Goal: Task Accomplishment & Management: Use online tool/utility

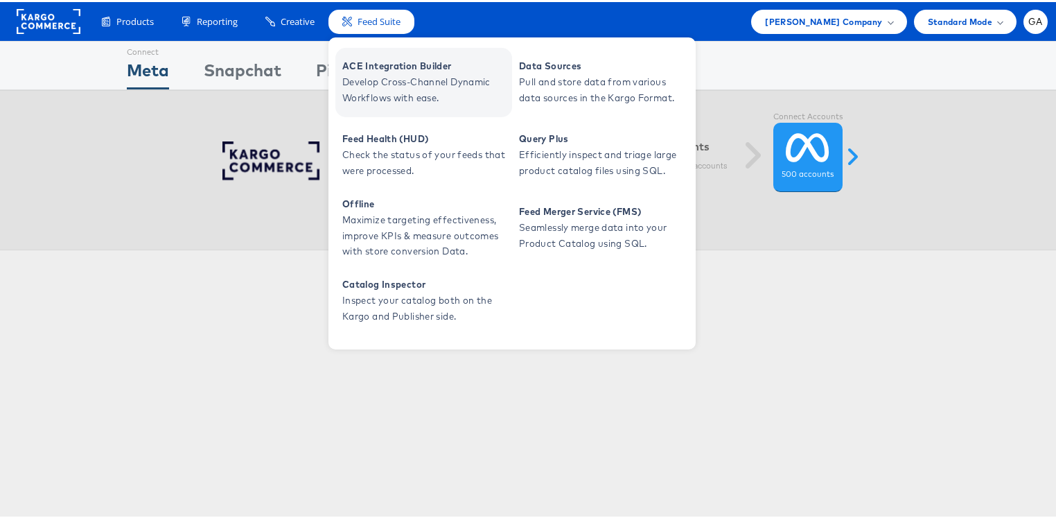
click at [373, 67] on span "ACE Integration Builder" at bounding box center [425, 64] width 166 height 16
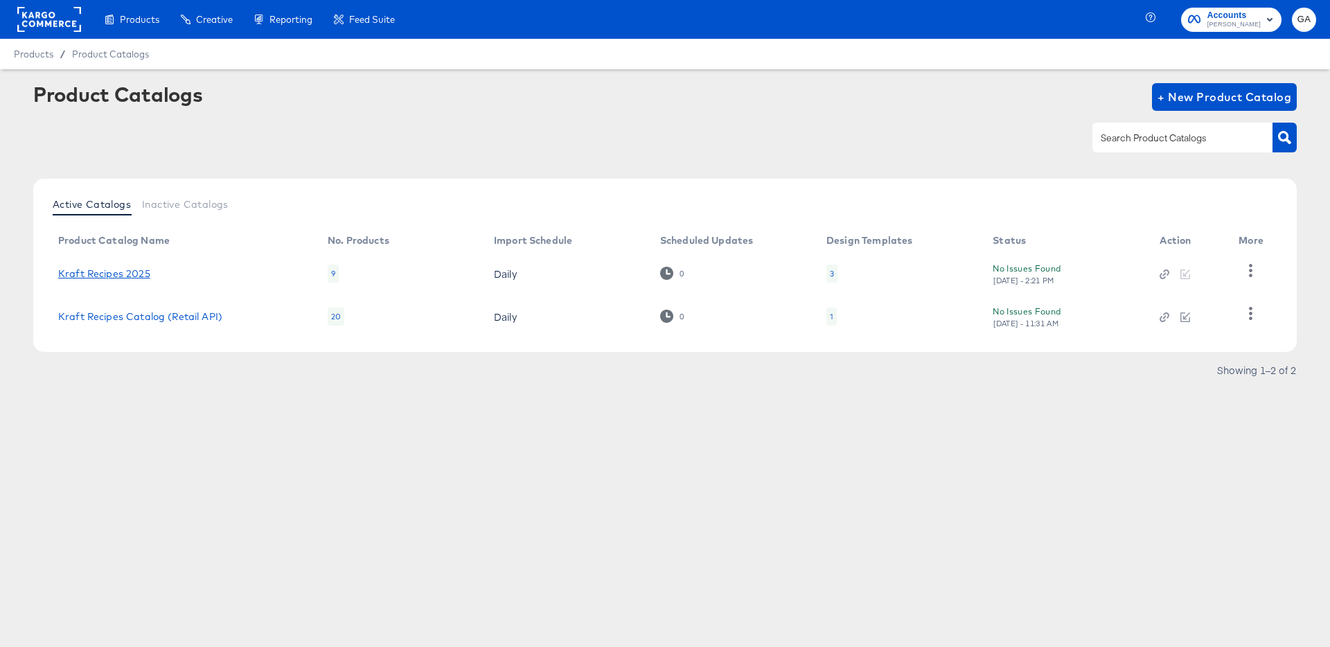
click at [121, 272] on link "Kraft Recipes 2025" at bounding box center [104, 273] width 92 height 11
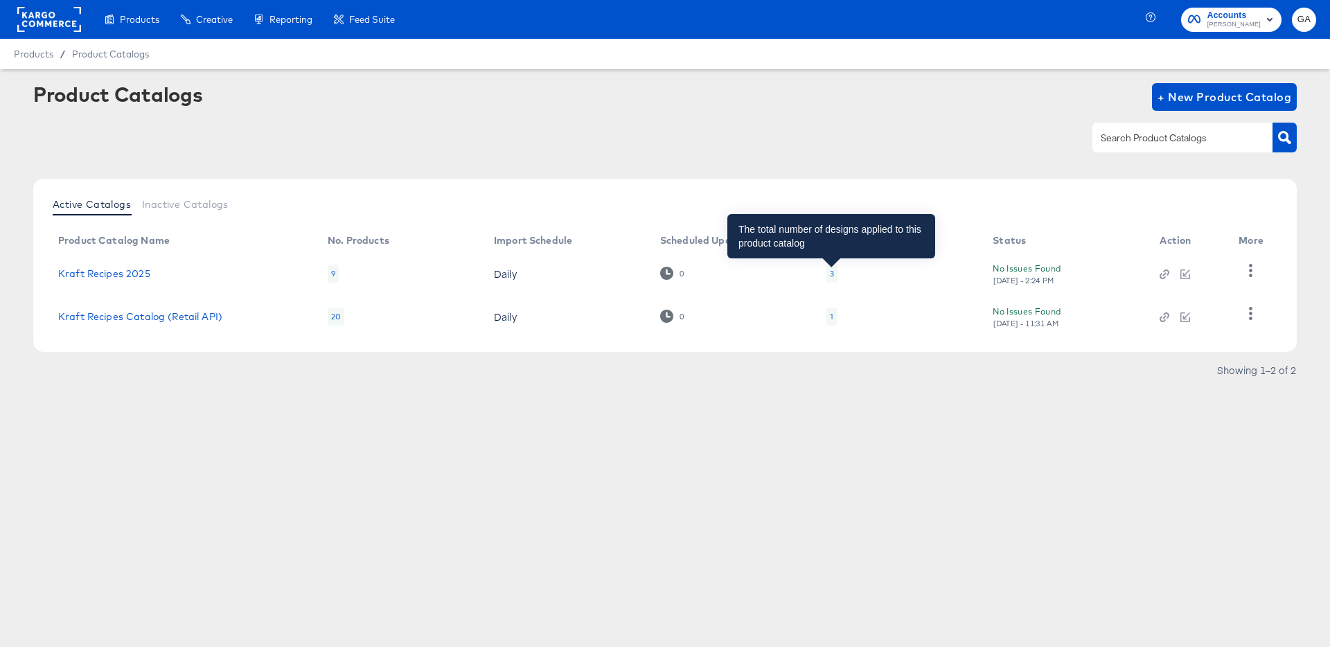
click at [832, 275] on div "3" at bounding box center [832, 273] width 4 height 11
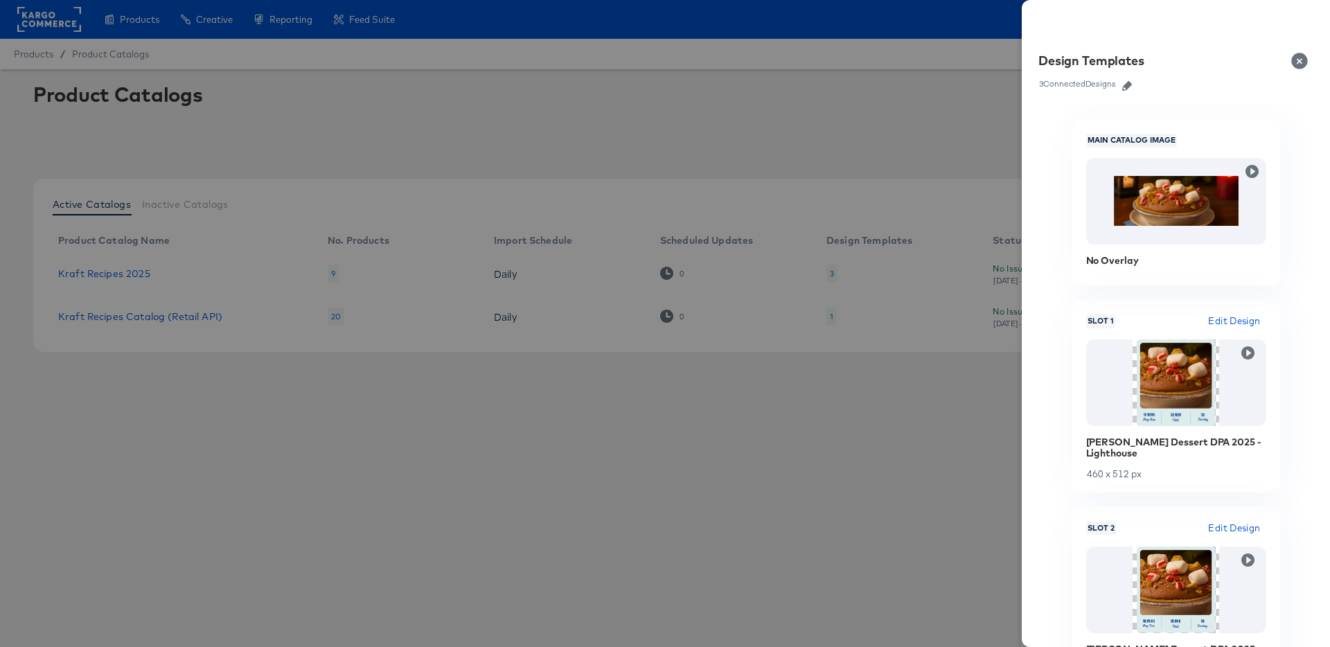
click at [1128, 82] on icon "button" at bounding box center [1127, 86] width 10 height 10
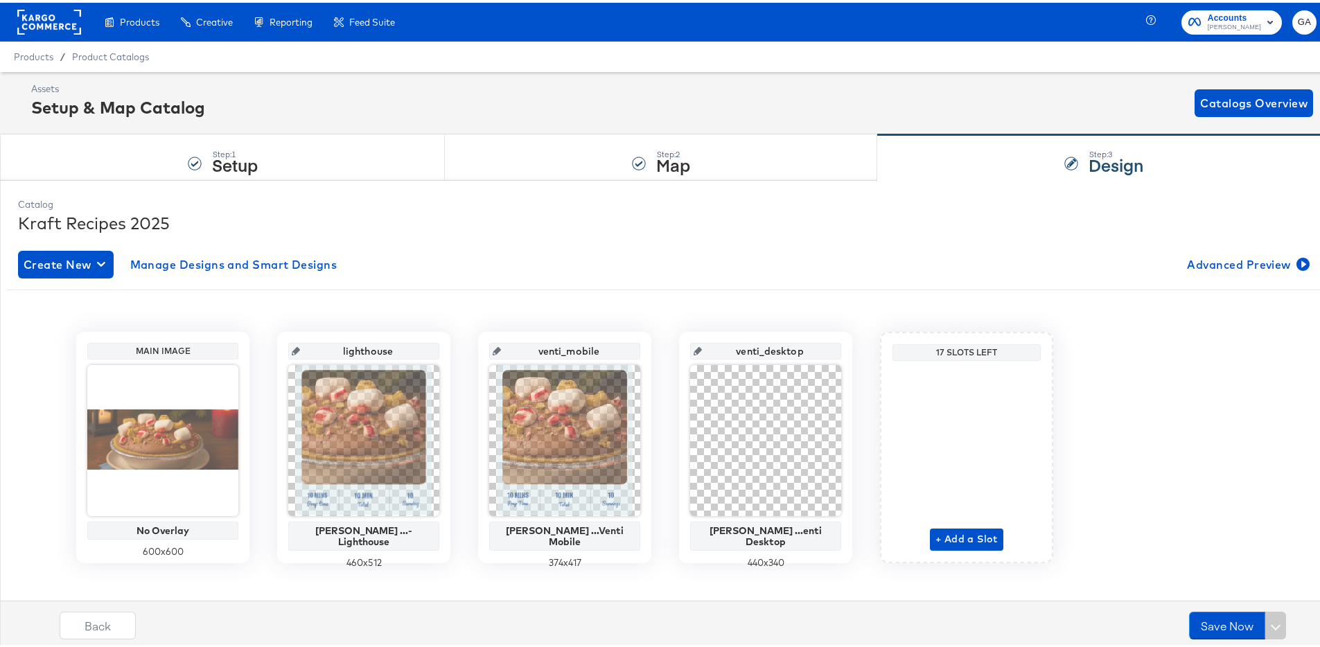
click at [495, 348] on icon at bounding box center [497, 348] width 8 height 8
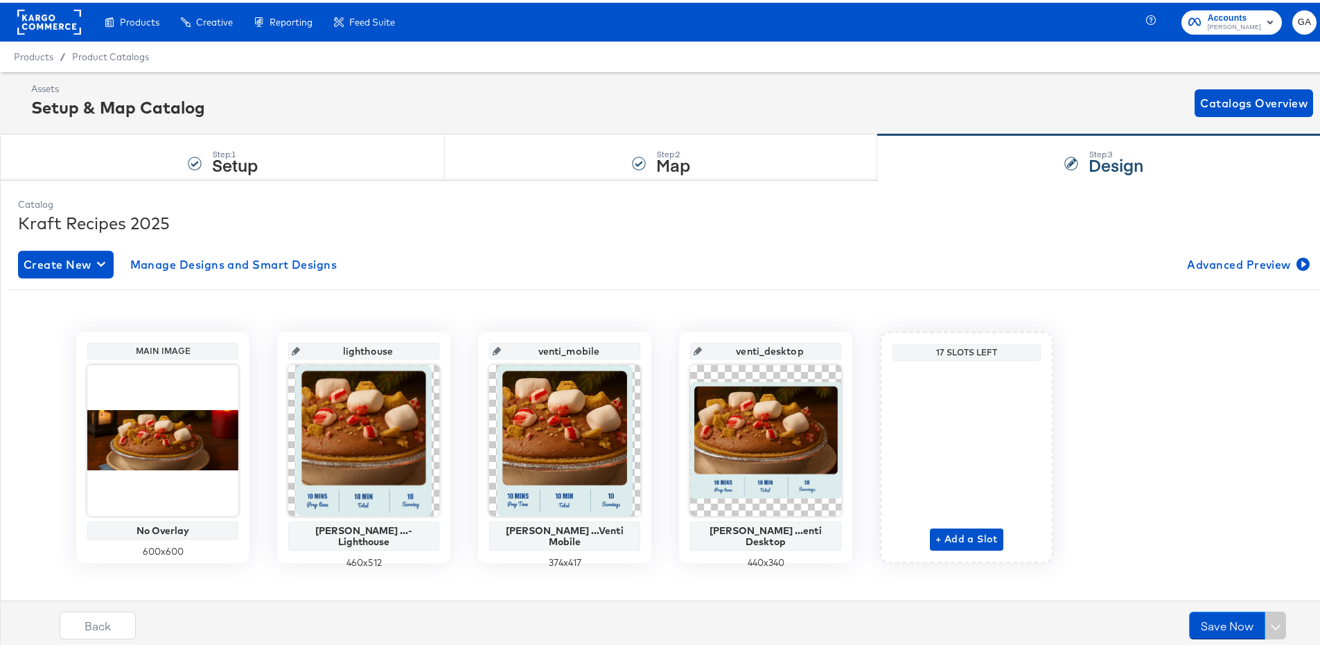
click at [504, 348] on input "venti_mobile" at bounding box center [569, 342] width 136 height 37
click at [332, 348] on input "lighthouse" at bounding box center [368, 342] width 136 height 37
click at [733, 346] on input "venti_desktop" at bounding box center [770, 342] width 136 height 37
click at [769, 303] on div "Main Image No Overlay 600 x 600 lighthouse Kraft Heinz ...- Lighthouse 460 x 51…" at bounding box center [665, 439] width 1294 height 283
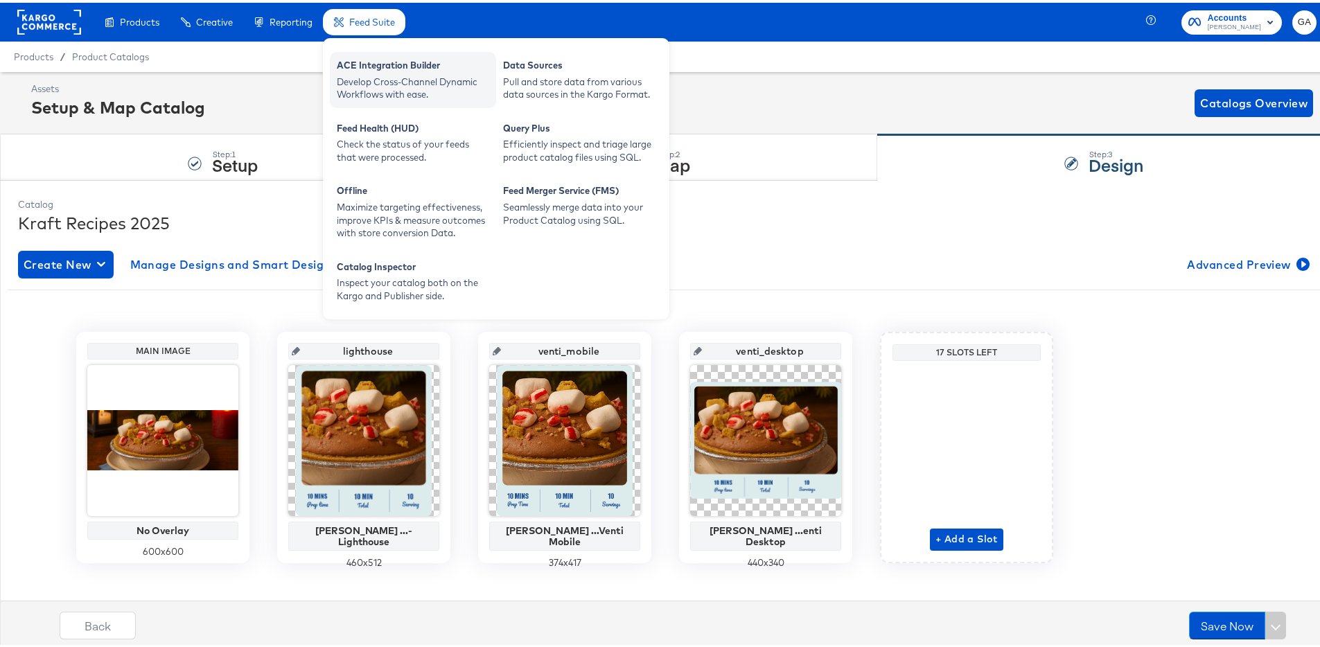
click at [373, 78] on div "Develop Cross-Channel Dynamic Workflows with ease." at bounding box center [413, 86] width 152 height 26
